Goal: Task Accomplishment & Management: Use online tool/utility

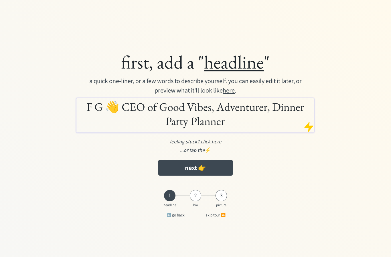
click at [218, 168] on button "next 👉" at bounding box center [195, 168] width 74 height 16
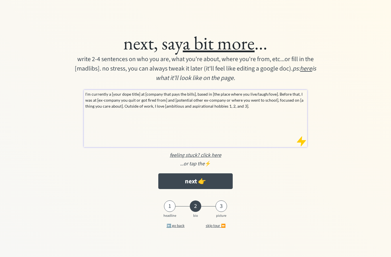
click at [216, 224] on button "skip tour ⏩" at bounding box center [215, 225] width 37 height 11
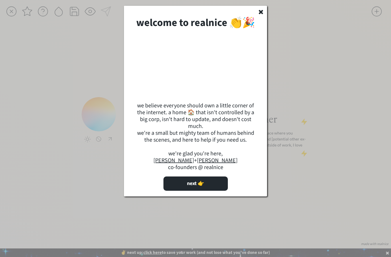
click at [214, 191] on button "next 👉" at bounding box center [195, 184] width 64 height 14
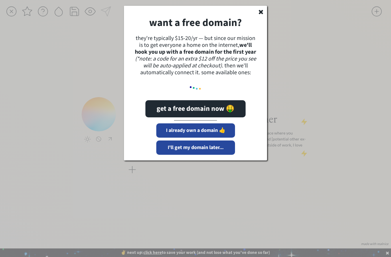
click at [207, 134] on button "I already own a domain 👍" at bounding box center [195, 131] width 79 height 14
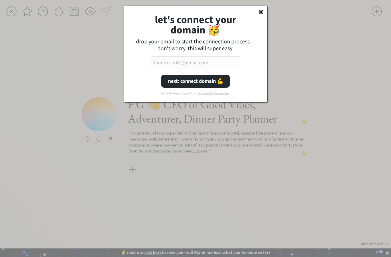
click at [171, 64] on input "email" at bounding box center [195, 62] width 89 height 13
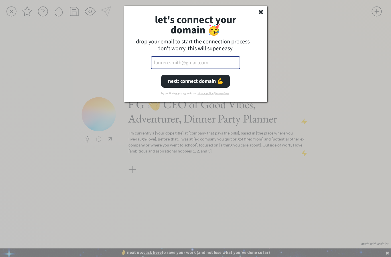
type input "fionageddes@gmail.com"
click at [204, 86] on button "next: connect domain 💪" at bounding box center [195, 81] width 69 height 13
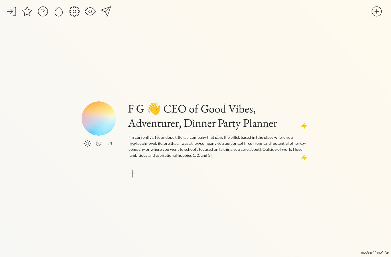
click at [25, 12] on div at bounding box center [26, 11] width 11 height 11
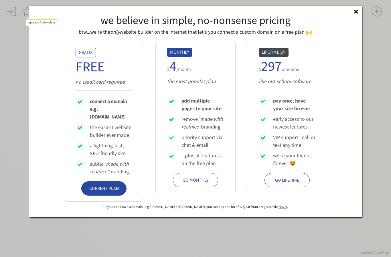
click at [357, 11] on use at bounding box center [356, 12] width 4 height 4
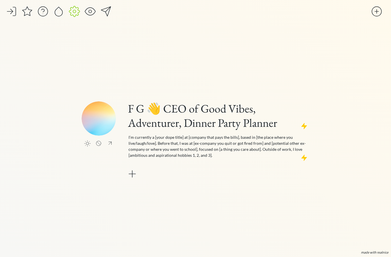
click at [78, 12] on div at bounding box center [74, 11] width 11 height 11
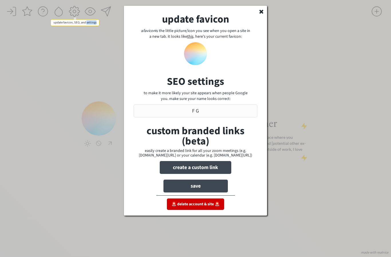
click at [104, 42] on div at bounding box center [195, 128] width 391 height 257
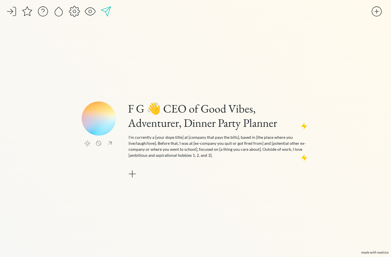
click at [109, 10] on div at bounding box center [105, 11] width 11 height 11
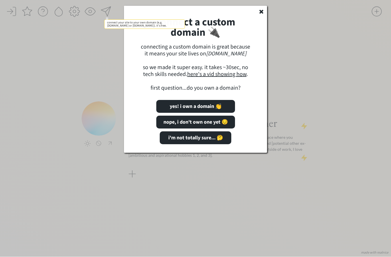
click at [94, 12] on div at bounding box center [195, 128] width 391 height 257
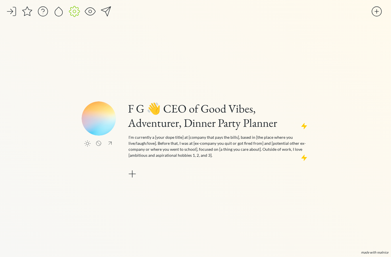
click at [75, 12] on div at bounding box center [74, 11] width 11 height 11
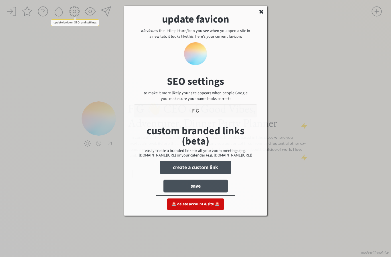
click at [60, 12] on div at bounding box center [195, 128] width 391 height 257
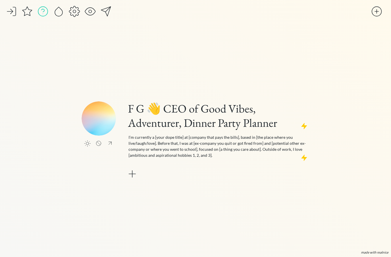
click at [45, 9] on div at bounding box center [42, 11] width 11 height 11
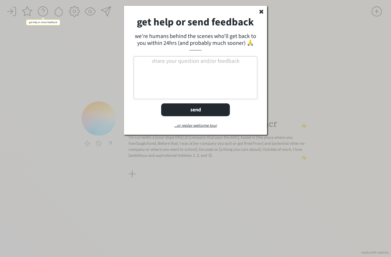
click at [29, 9] on div at bounding box center [195, 128] width 391 height 257
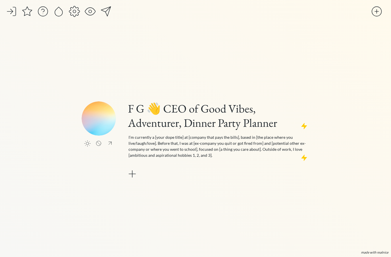
click at [81, 38] on div "click to upload a picture F G 👋 CEO of Good Vibes, Adventurer, Dinner Party Pla…" at bounding box center [195, 128] width 391 height 257
